Goal: Task Accomplishment & Management: Manage account settings

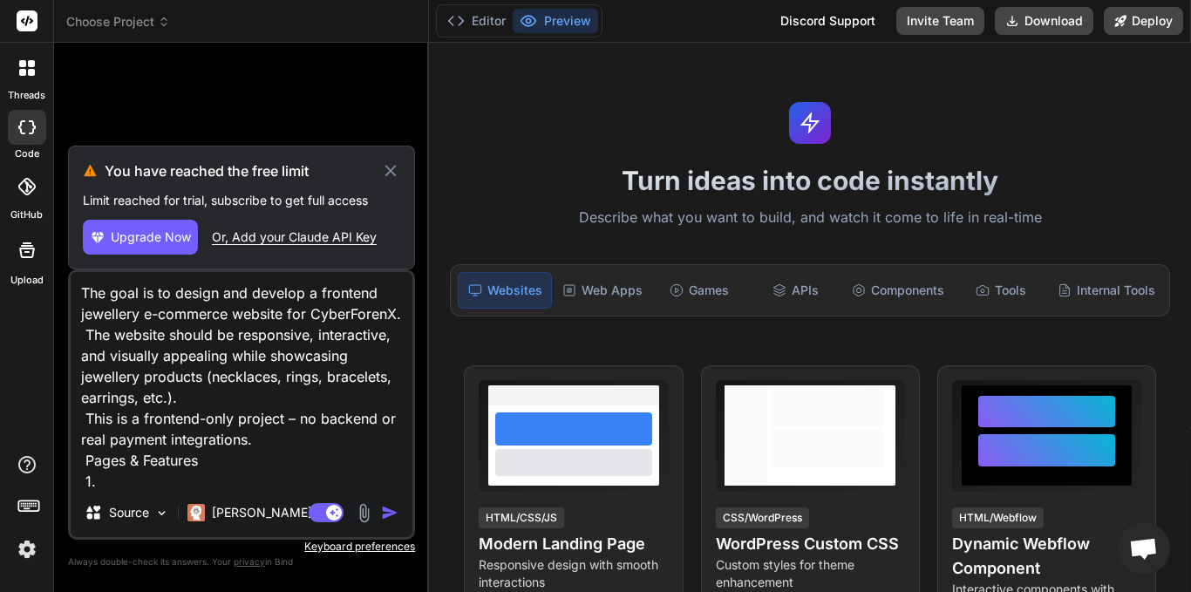
click at [394, 167] on icon at bounding box center [389, 170] width 11 height 11
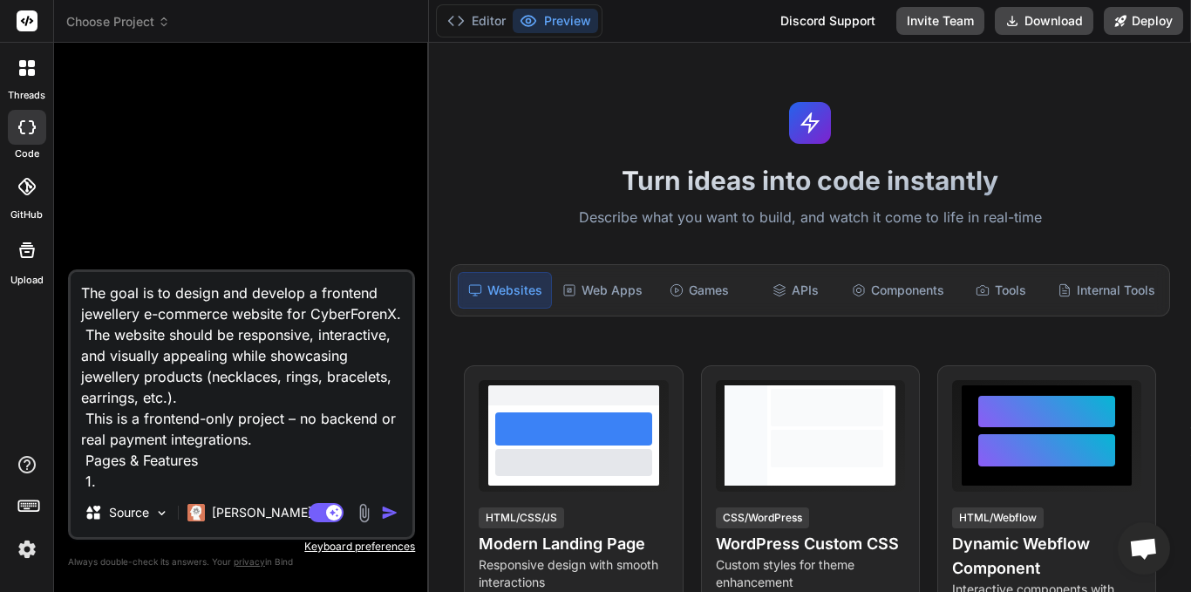
click at [385, 507] on img "button" at bounding box center [389, 512] width 17 height 17
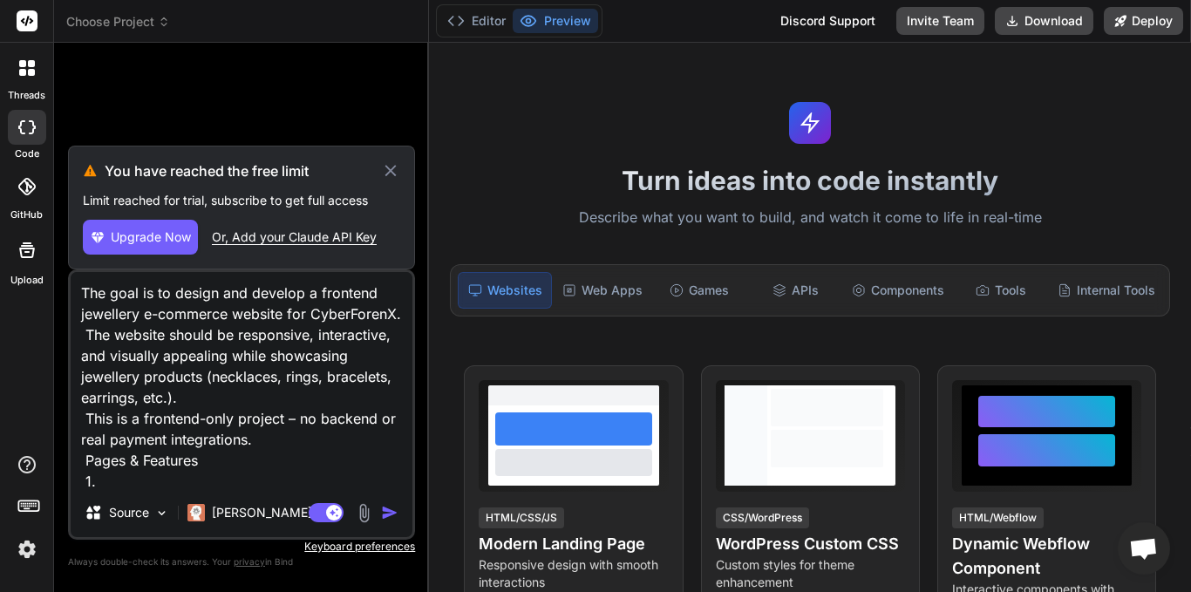
click at [385, 507] on img "button" at bounding box center [389, 512] width 17 height 17
click at [33, 548] on img at bounding box center [27, 549] width 30 height 30
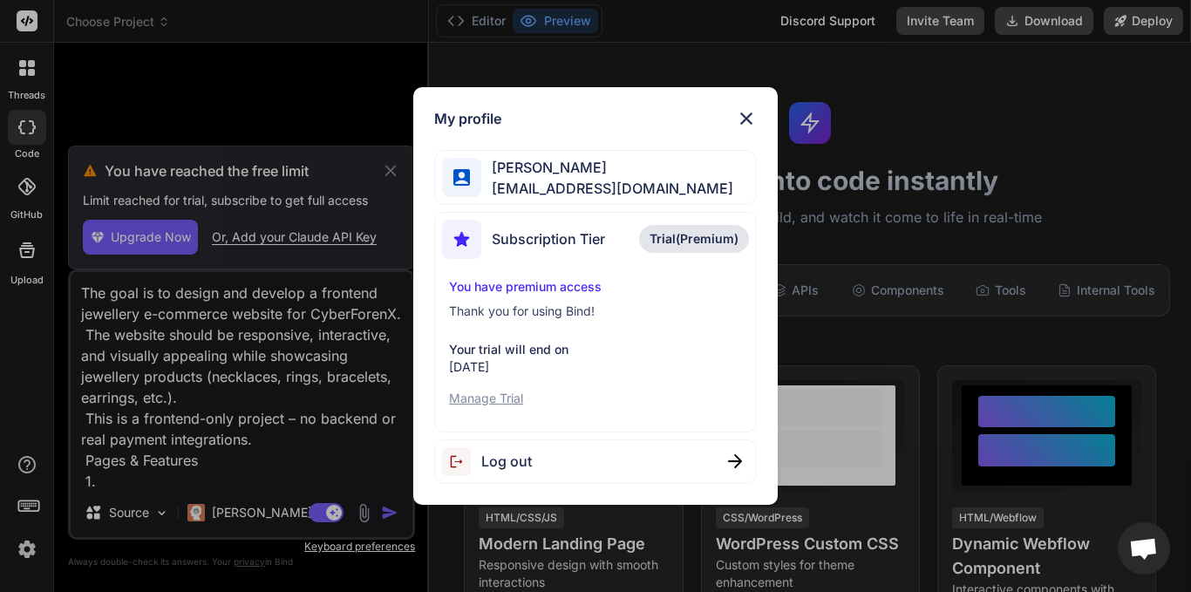
click at [514, 460] on span "Log out" at bounding box center [506, 461] width 51 height 21
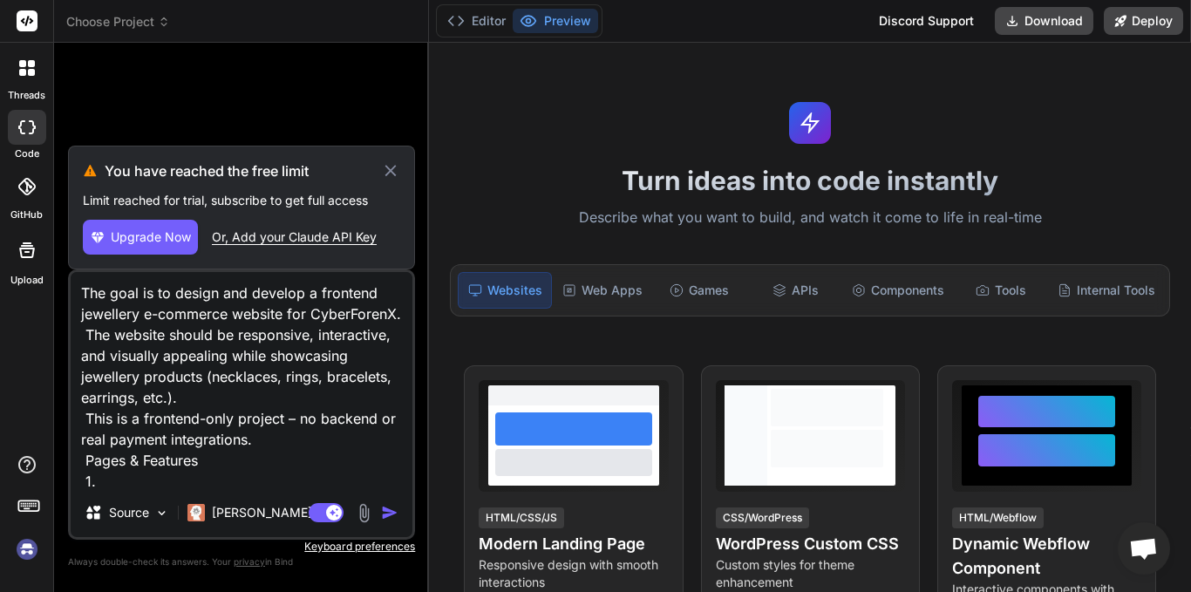
scroll to position [17, 0]
click at [392, 166] on icon at bounding box center [391, 170] width 20 height 21
type textarea "x"
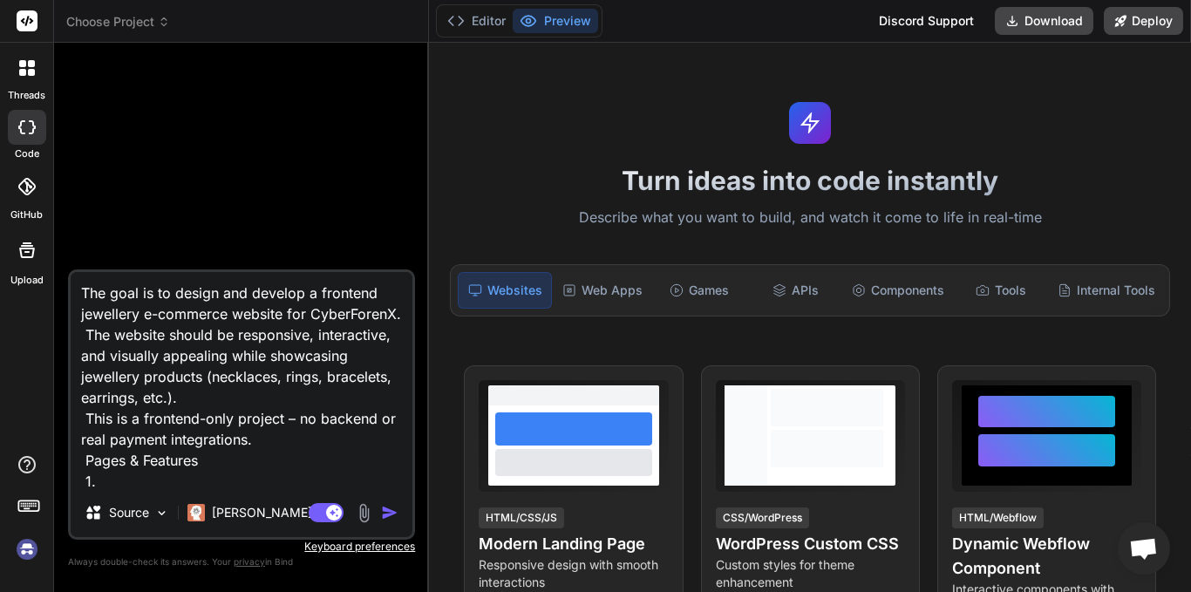
click at [31, 545] on img at bounding box center [27, 549] width 30 height 30
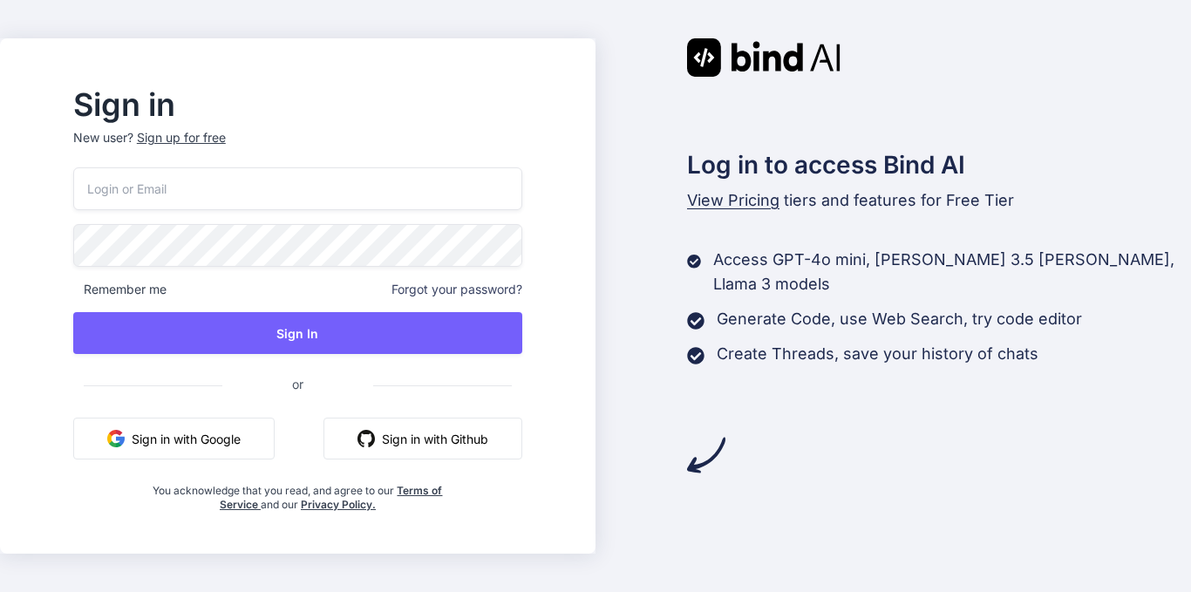
click at [286, 180] on input "email" at bounding box center [297, 188] width 449 height 43
type input "[EMAIL_ADDRESS][DOMAIN_NAME]"
click at [482, 289] on span "Forgot your password?" at bounding box center [456, 289] width 131 height 17
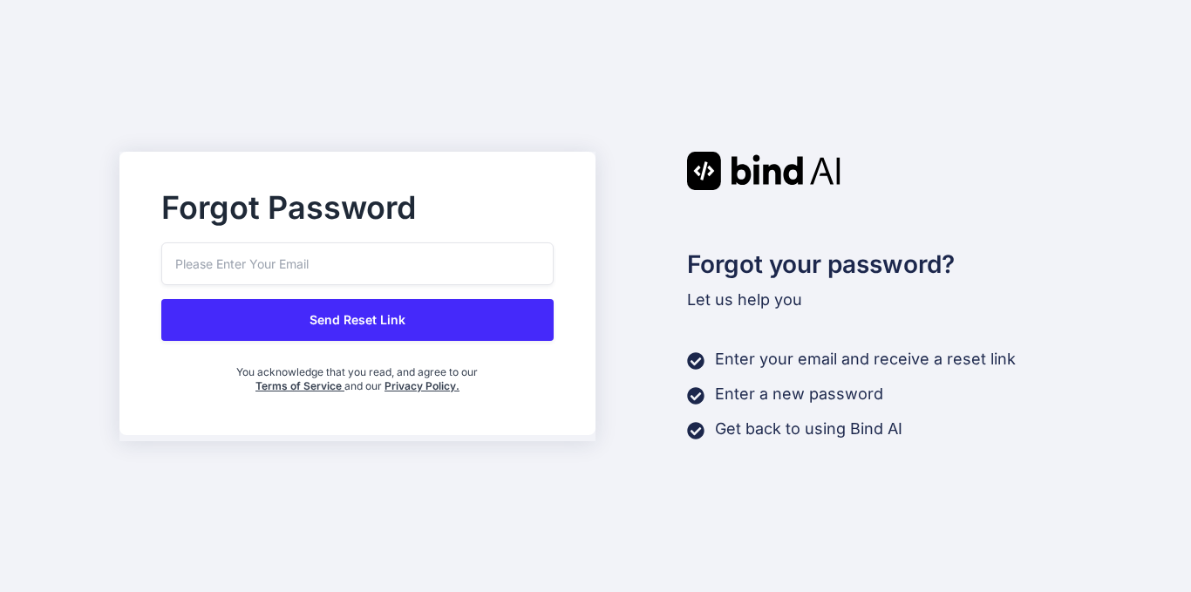
click at [459, 259] on input "email" at bounding box center [357, 263] width 392 height 43
type input "[EMAIL_ADDRESS][DOMAIN_NAME]"
click at [432, 317] on button "Send Reset Link" at bounding box center [357, 320] width 392 height 42
click at [396, 330] on button "Send Reset Link" at bounding box center [357, 320] width 392 height 42
